Goal: Check status: Check status

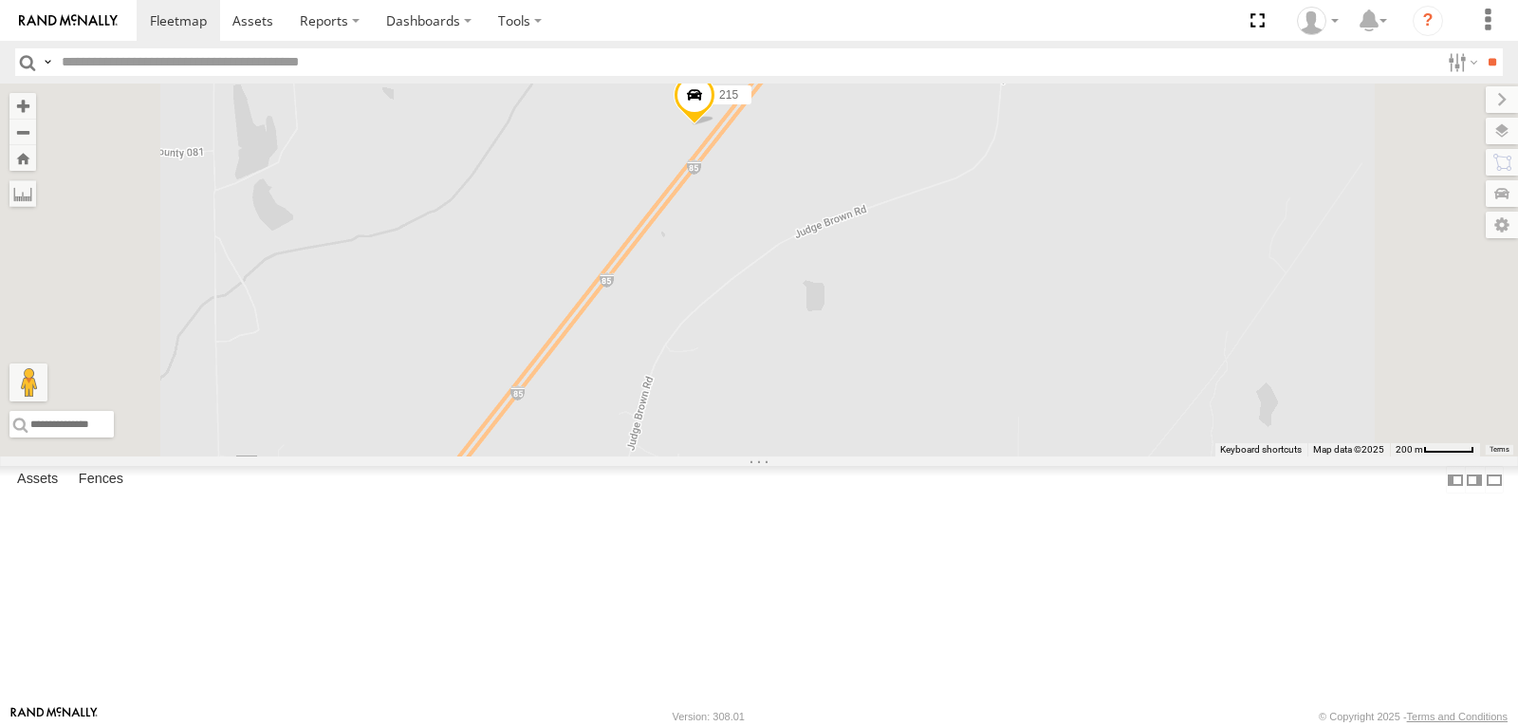
click at [715, 125] on span at bounding box center [695, 99] width 42 height 51
click at [1030, 335] on div "215 1508 207 215 All Assets I-85 Cusseta 32.76781 , -85.2627 South West 70 22:3…" at bounding box center [759, 269] width 1518 height 373
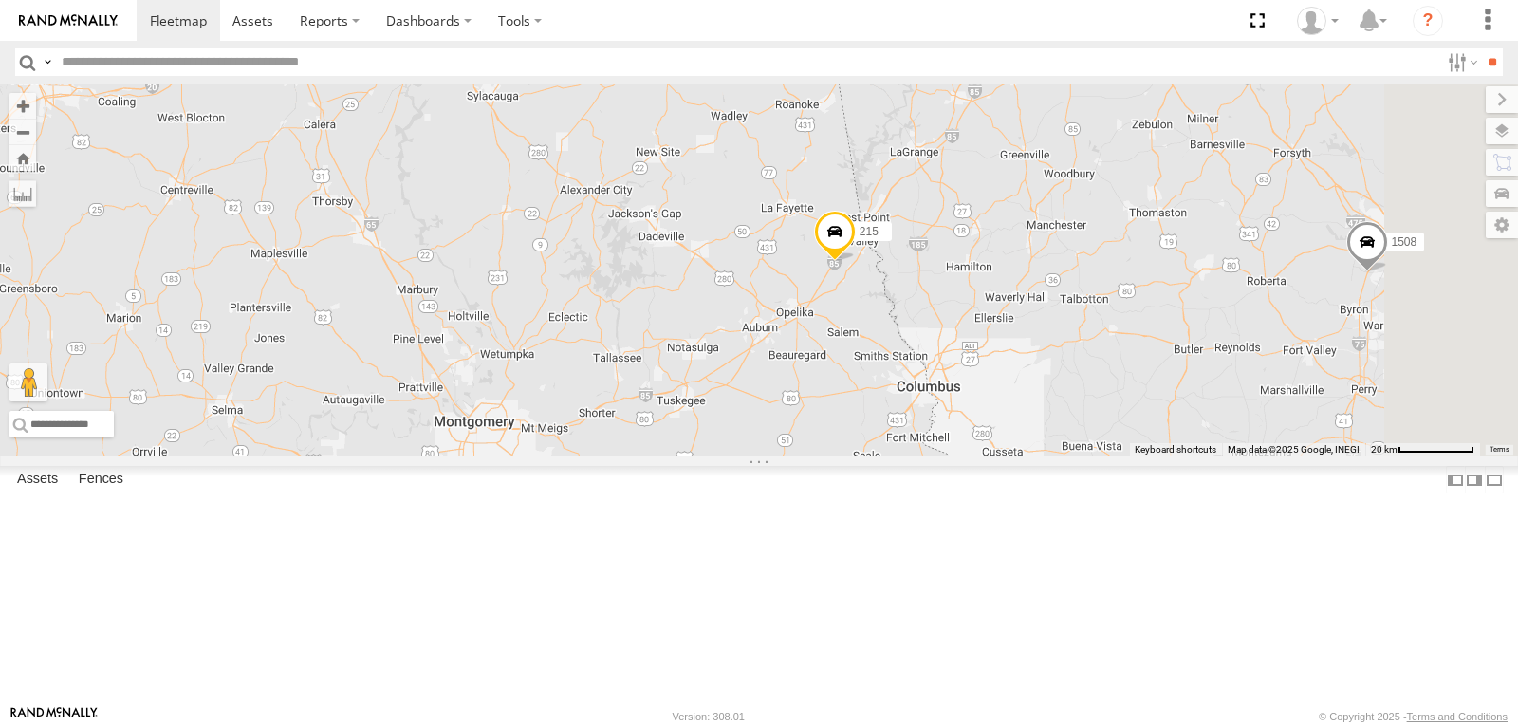
drag, startPoint x: 1286, startPoint y: 410, endPoint x: 979, endPoint y: 357, distance: 311.9
click at [979, 357] on div "BAD TRACKER 213 207 215 1503 203 211 1508 208" at bounding box center [759, 269] width 1518 height 373
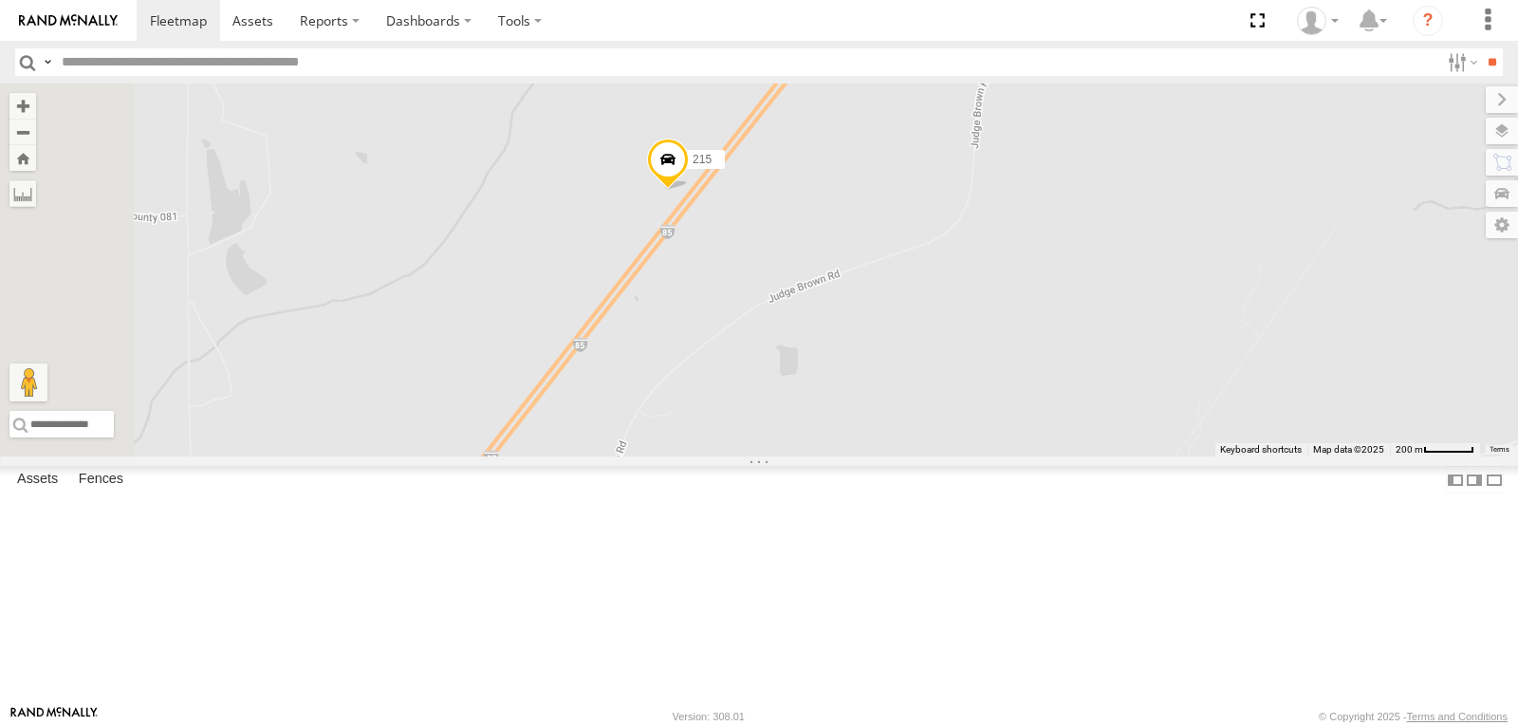
drag, startPoint x: 881, startPoint y: 213, endPoint x: 977, endPoint y: 463, distance: 267.3
click at [977, 456] on div "BAD TRACKER 213 207 215 1503 203 211 1508 208" at bounding box center [759, 269] width 1518 height 373
